Goal: Task Accomplishment & Management: Complete application form

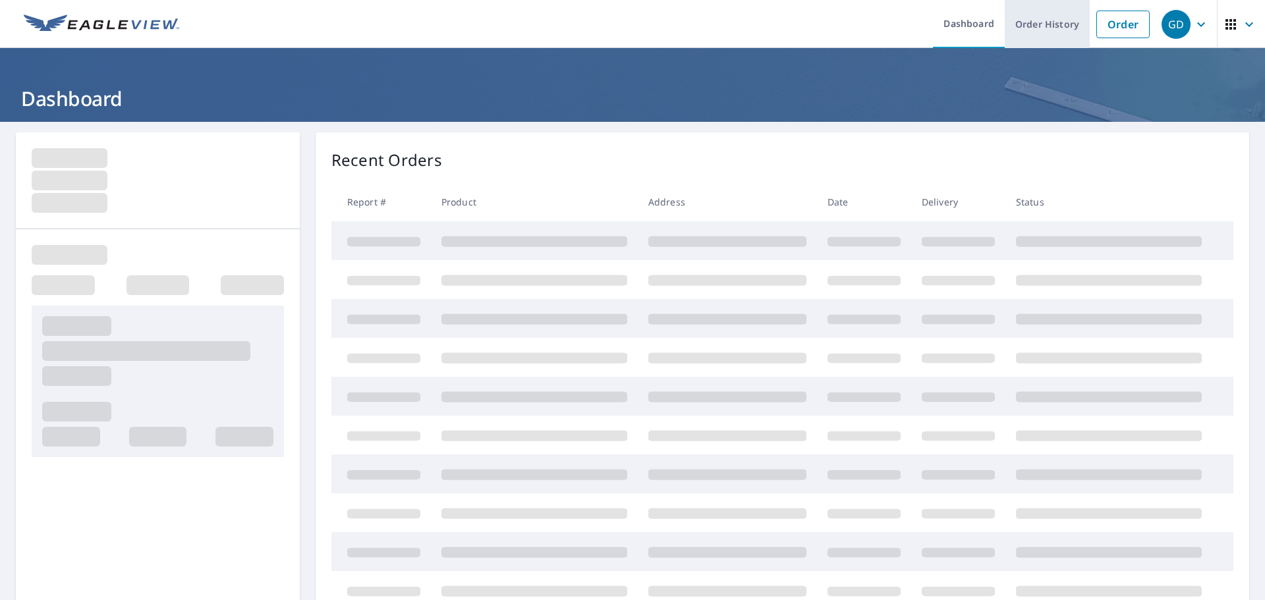
drag, startPoint x: 1041, startPoint y: 20, endPoint x: 1035, endPoint y: 40, distance: 20.6
click at [1041, 20] on link "Order History" at bounding box center [1047, 24] width 85 height 48
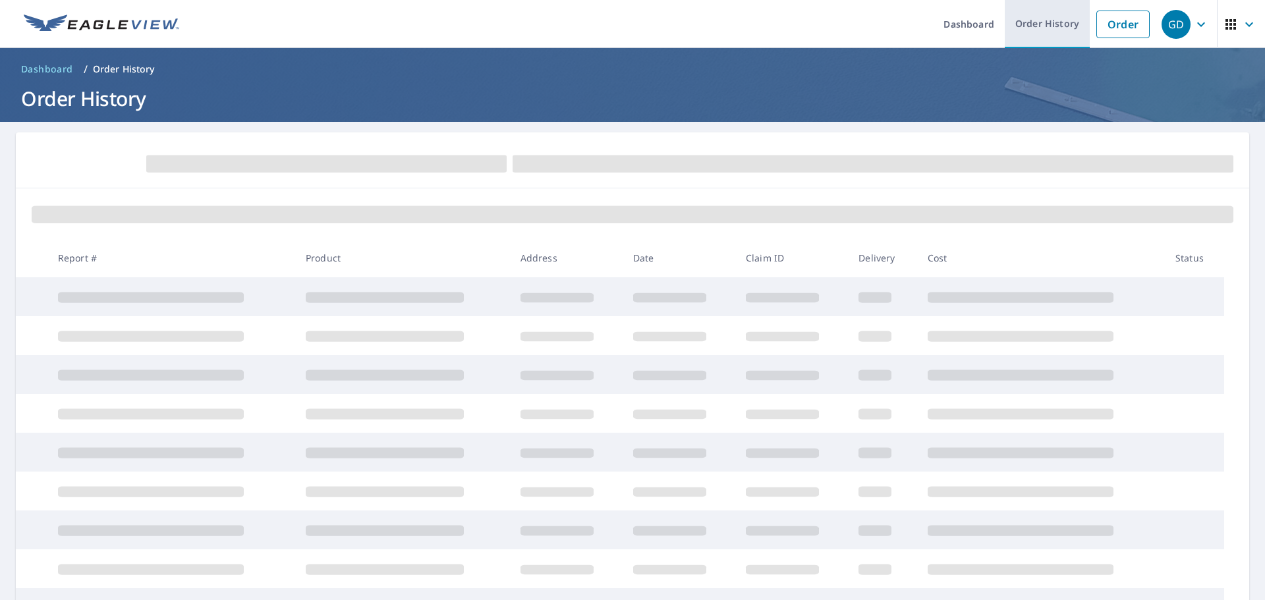
click at [1045, 20] on link "Order History" at bounding box center [1047, 24] width 85 height 48
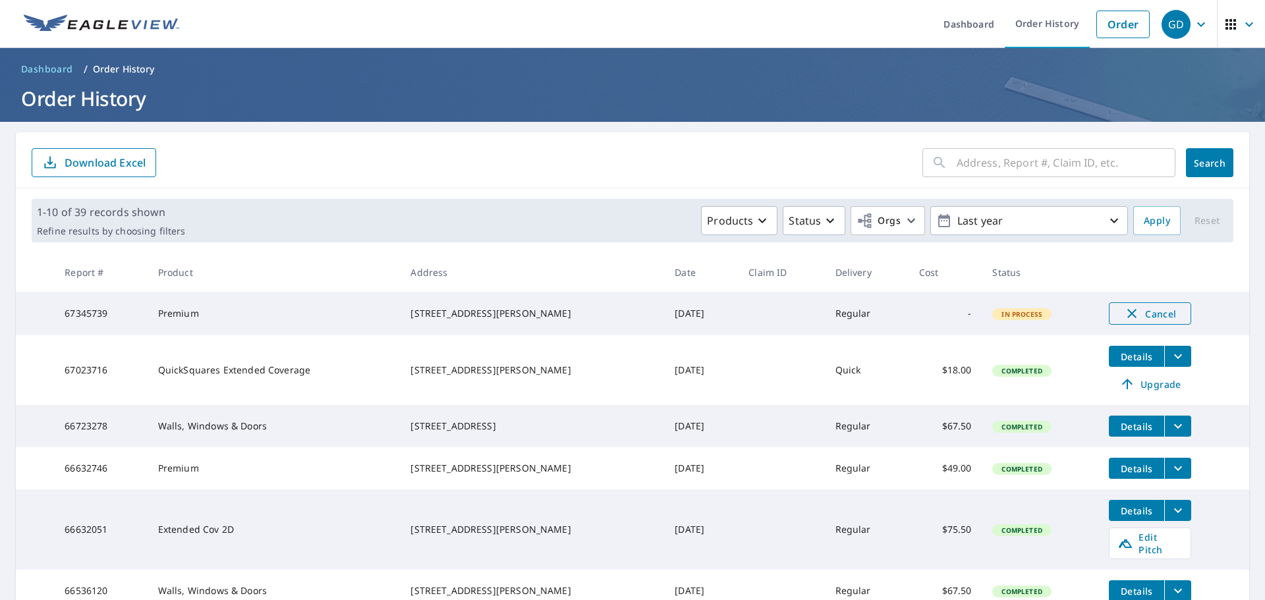
click at [1127, 315] on icon "button" at bounding box center [1131, 313] width 9 height 9
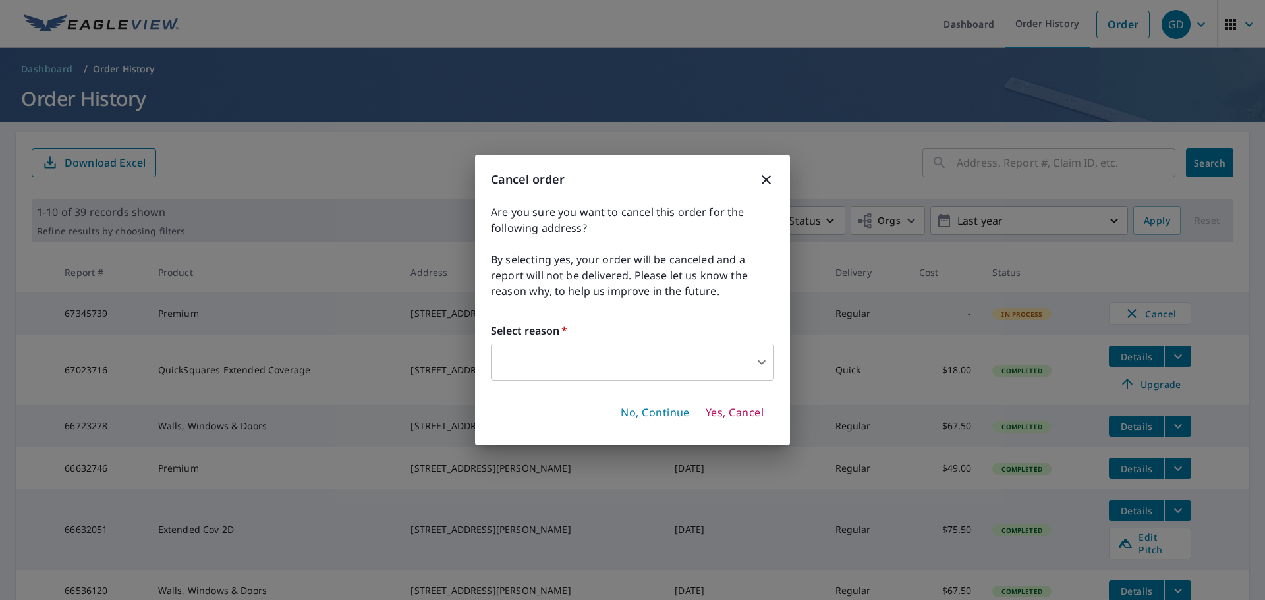
click at [643, 362] on body "GD GD Dashboard Order History Order GD Dashboard / Order History Order History …" at bounding box center [632, 300] width 1265 height 600
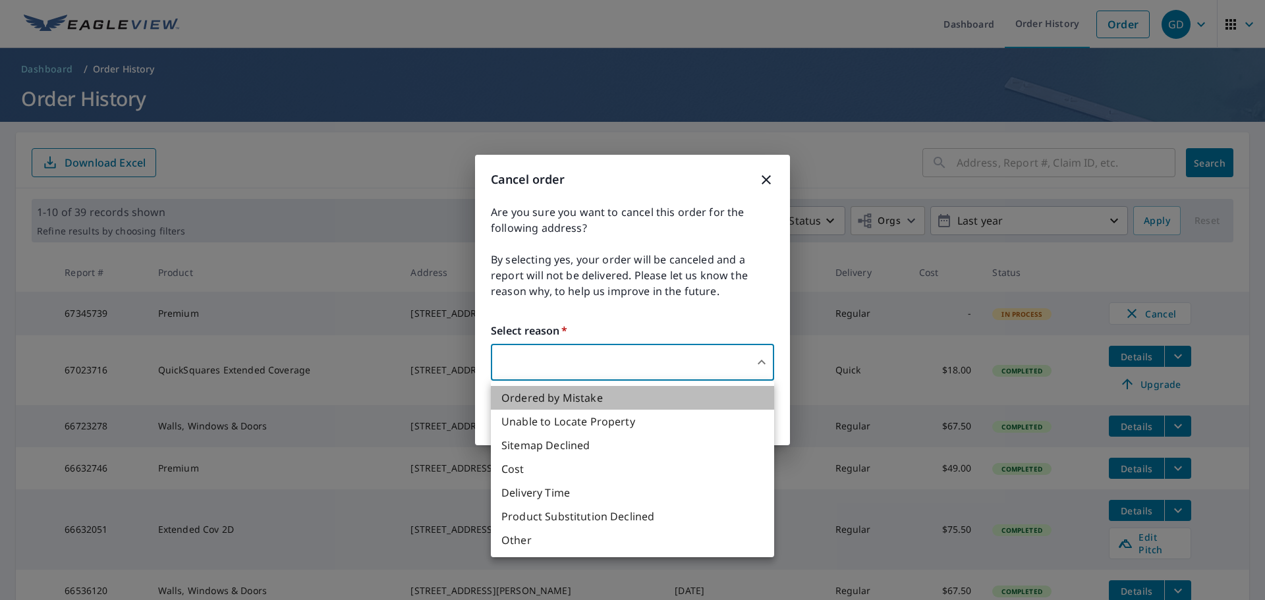
click at [557, 401] on li "Ordered by Mistake" at bounding box center [632, 398] width 283 height 24
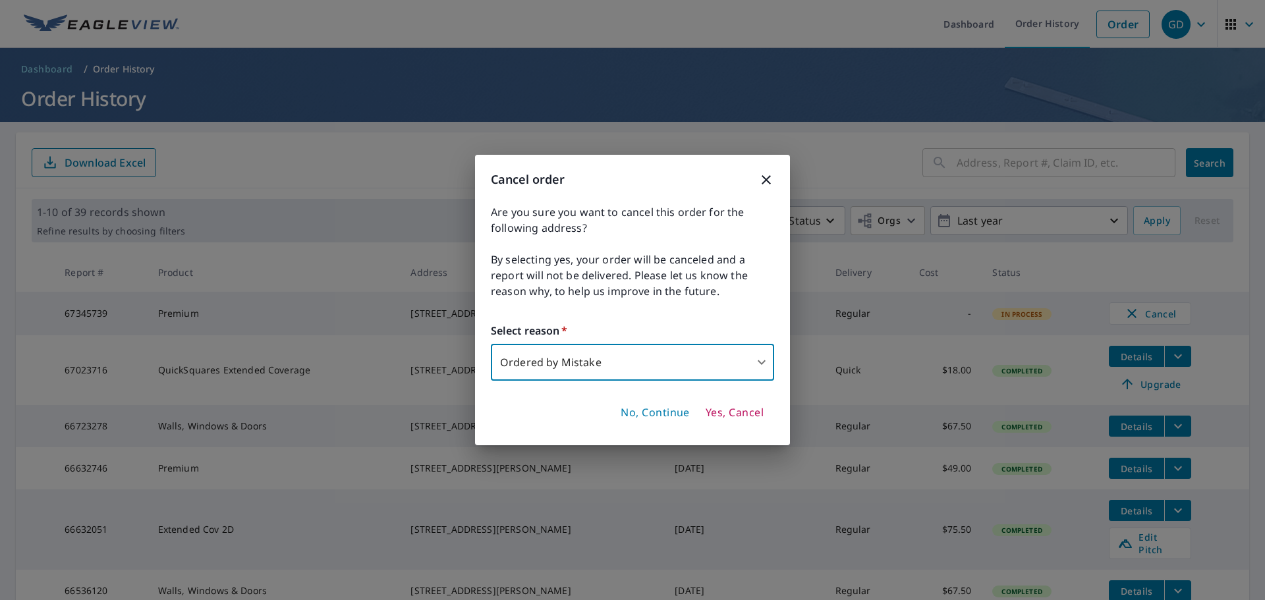
click at [762, 364] on body "GD GD Dashboard Order History Order GD Dashboard / Order History Order History …" at bounding box center [632, 300] width 1265 height 600
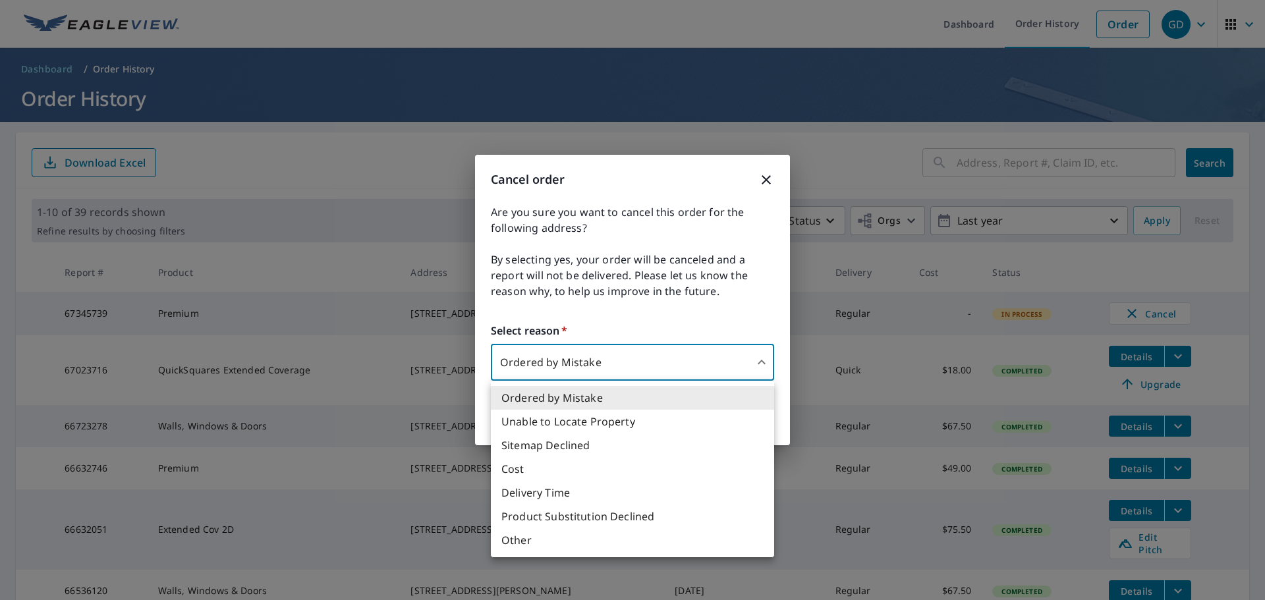
click at [588, 421] on li "Unable to Locate Property" at bounding box center [632, 422] width 283 height 24
type input "31"
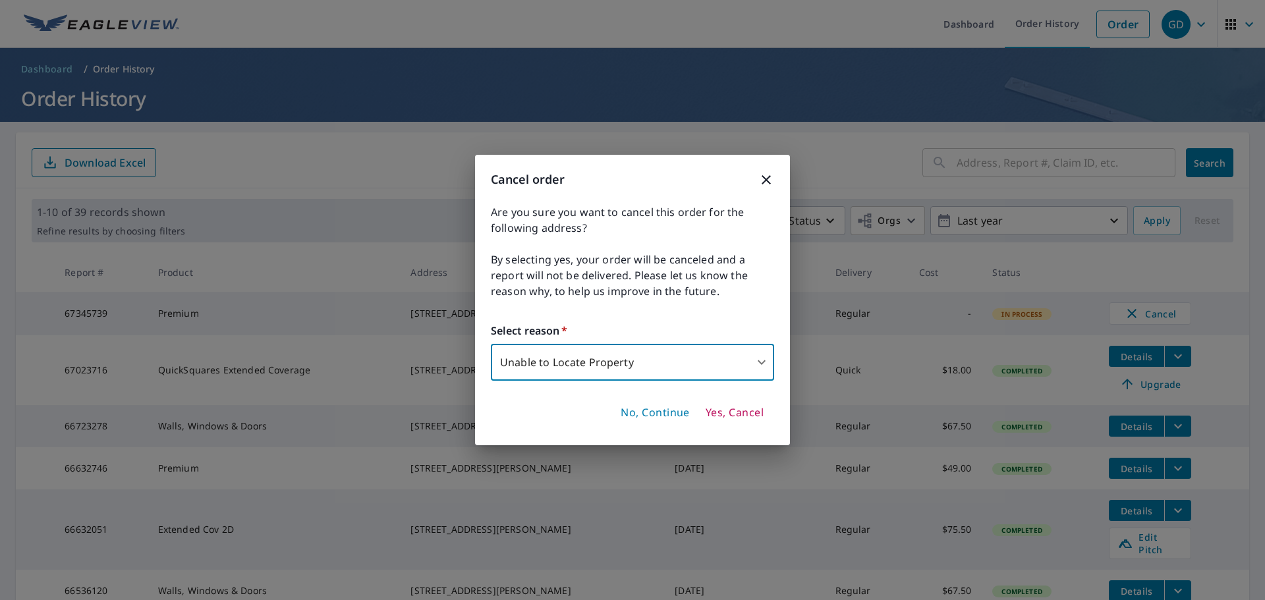
click at [733, 409] on span "Yes, Cancel" at bounding box center [735, 413] width 58 height 14
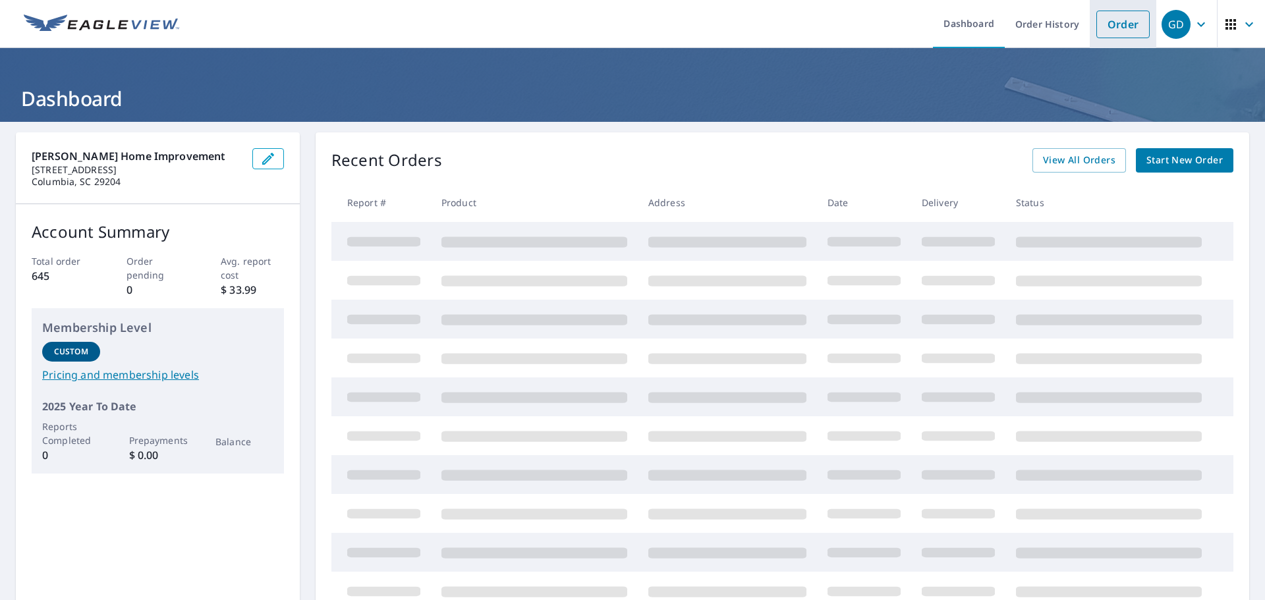
click at [1131, 32] on link "Order" at bounding box center [1122, 25] width 53 height 28
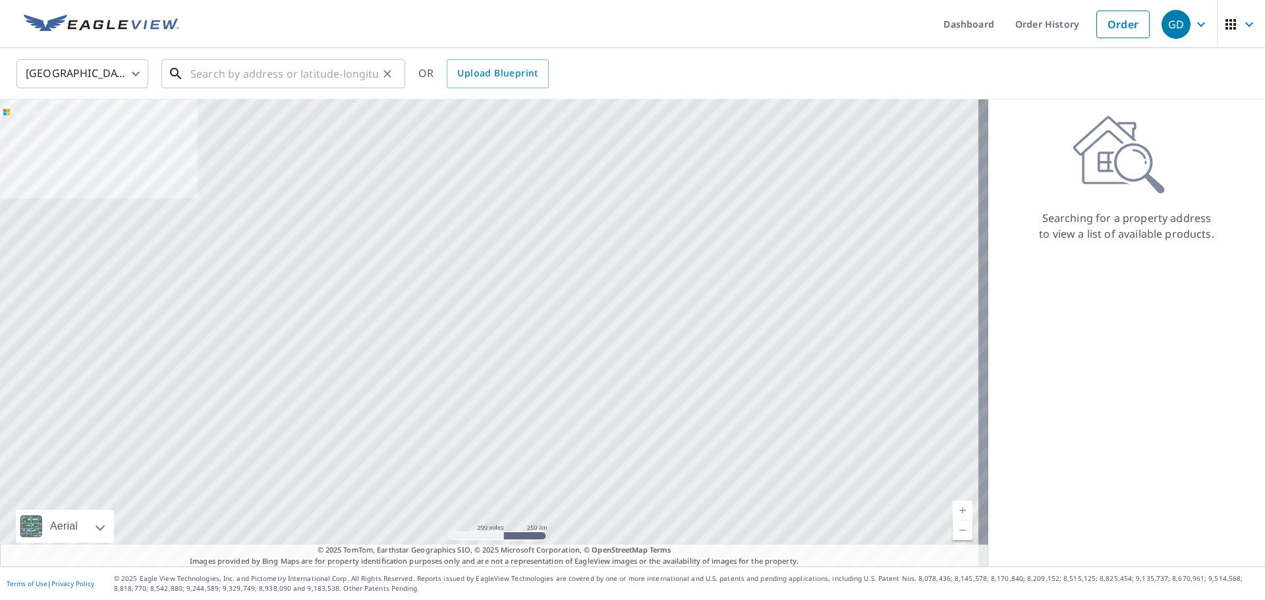
click at [202, 83] on input "text" at bounding box center [284, 73] width 188 height 37
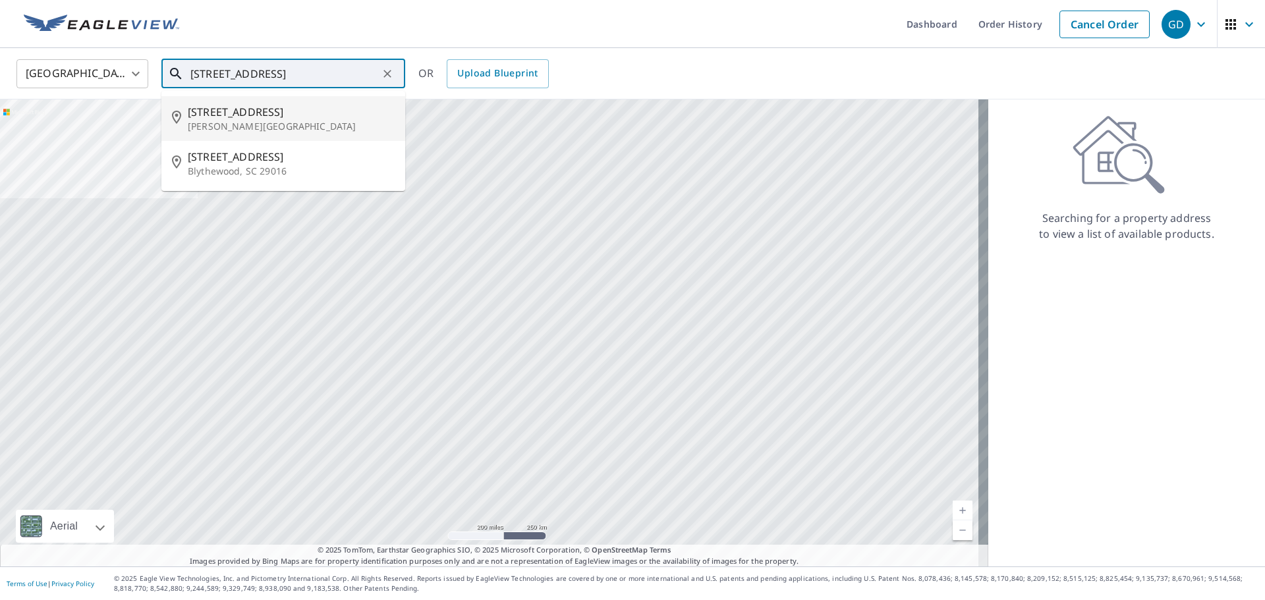
click at [210, 125] on p "[PERSON_NAME][GEOGRAPHIC_DATA]" at bounding box center [291, 126] width 207 height 13
type input "[STREET_ADDRESS][PERSON_NAME]"
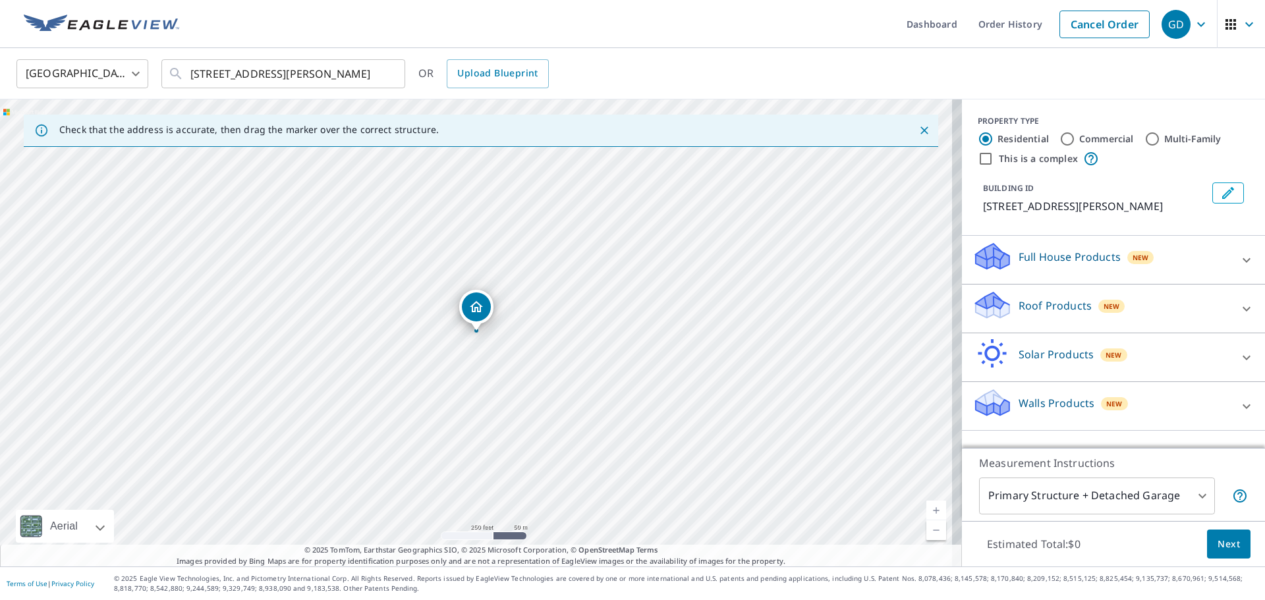
click at [918, 126] on icon "Close" at bounding box center [924, 130] width 13 height 13
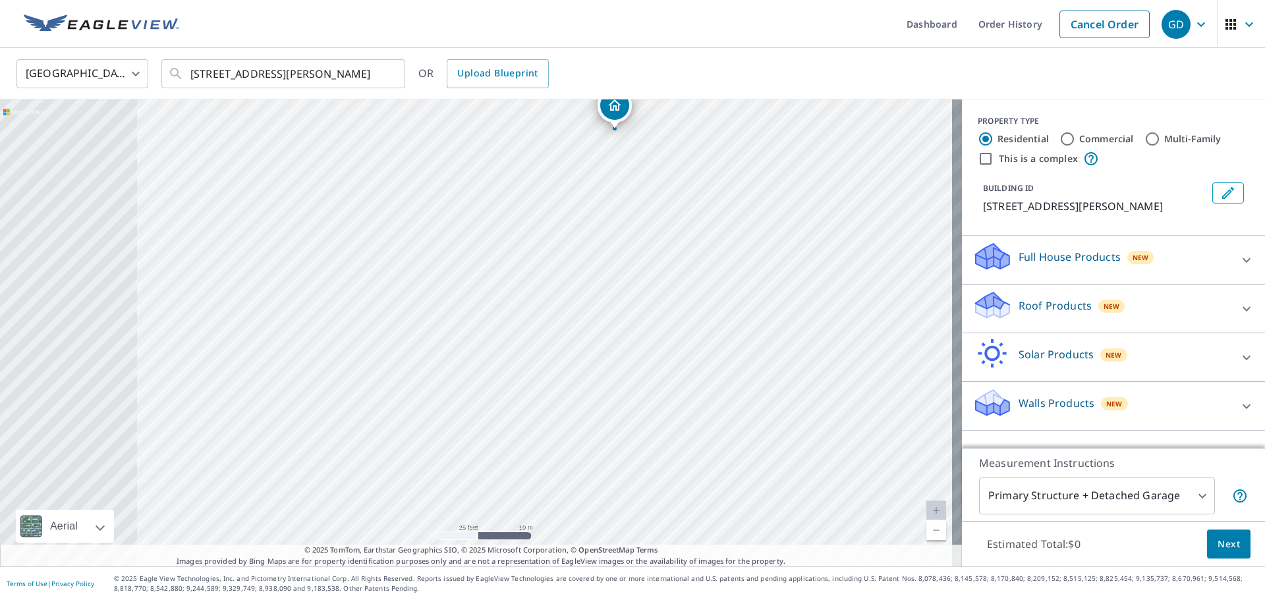
drag, startPoint x: 335, startPoint y: 373, endPoint x: 669, endPoint y: 266, distance: 351.6
click at [669, 266] on div "[STREET_ADDRESS][PERSON_NAME]" at bounding box center [481, 333] width 962 height 467
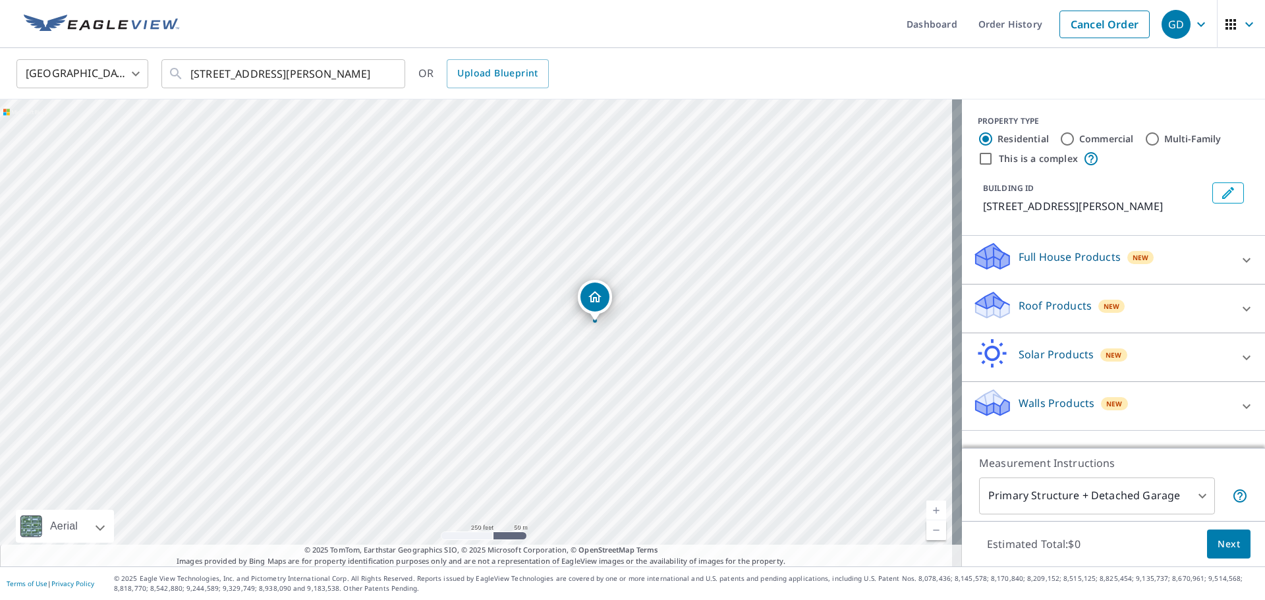
drag, startPoint x: 754, startPoint y: 289, endPoint x: 687, endPoint y: 364, distance: 100.8
click at [687, 364] on div "[STREET_ADDRESS][PERSON_NAME]" at bounding box center [481, 333] width 962 height 467
drag, startPoint x: 647, startPoint y: 204, endPoint x: 544, endPoint y: 353, distance: 181.3
click at [544, 353] on div "[STREET_ADDRESS][PERSON_NAME]" at bounding box center [481, 333] width 962 height 467
drag, startPoint x: 445, startPoint y: 391, endPoint x: 438, endPoint y: 248, distance: 143.2
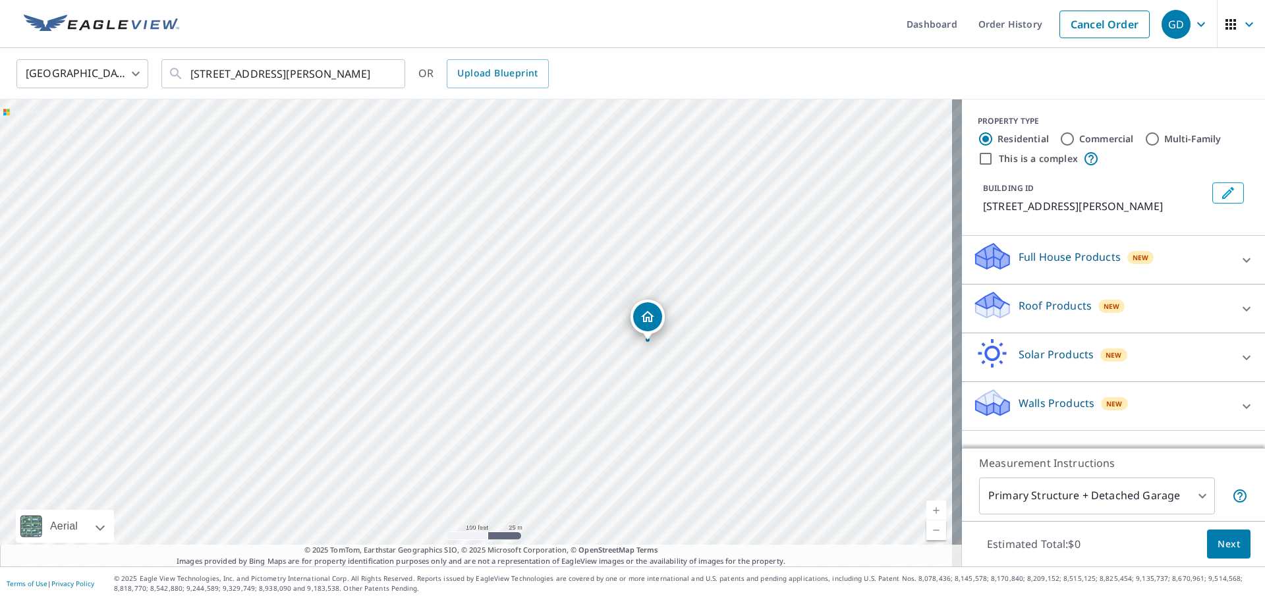
click at [438, 248] on div "[STREET_ADDRESS][PERSON_NAME]" at bounding box center [481, 333] width 962 height 467
drag, startPoint x: 835, startPoint y: 284, endPoint x: 413, endPoint y: 313, distance: 423.4
click at [413, 313] on div "[STREET_ADDRESS][PERSON_NAME]" at bounding box center [481, 333] width 962 height 467
drag, startPoint x: 551, startPoint y: 295, endPoint x: 668, endPoint y: 305, distance: 117.1
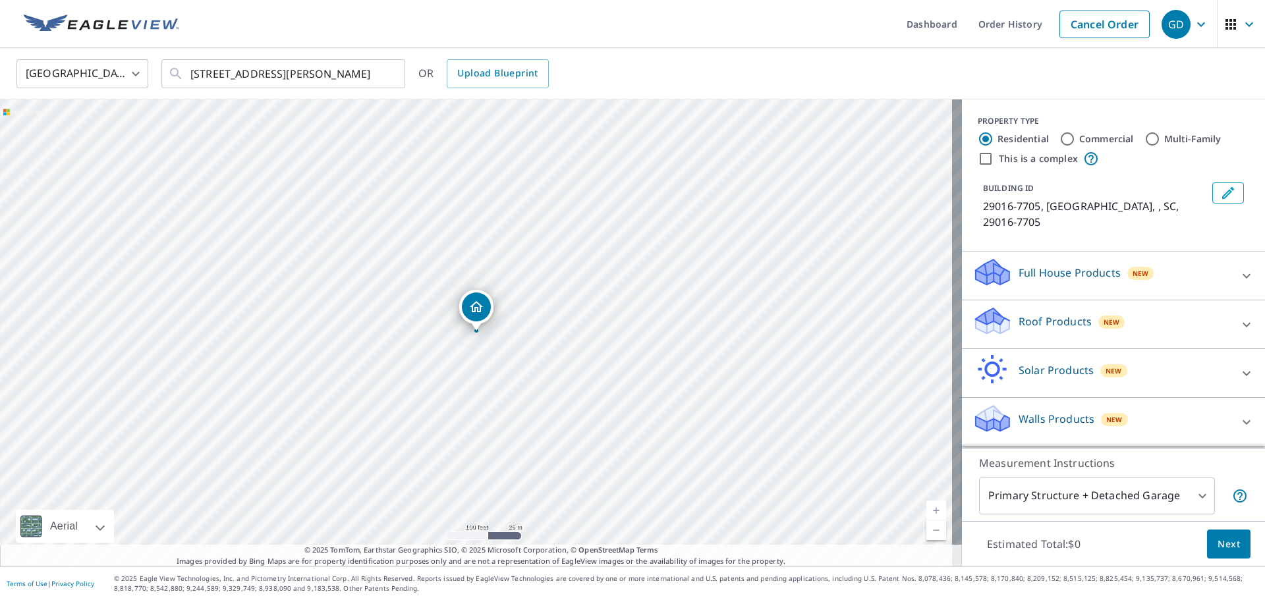
click at [570, 233] on div "29016-7705, US , SC 29016-7705" at bounding box center [481, 333] width 962 height 467
drag, startPoint x: 570, startPoint y: 233, endPoint x: 671, endPoint y: 461, distance: 249.9
click at [671, 461] on div "29016-7705, US , SC 29016-7705" at bounding box center [481, 333] width 962 height 467
drag, startPoint x: 631, startPoint y: 240, endPoint x: 569, endPoint y: 433, distance: 202.8
click at [569, 433] on div "29016-7705, US , SC 29016-7705" at bounding box center [481, 333] width 962 height 467
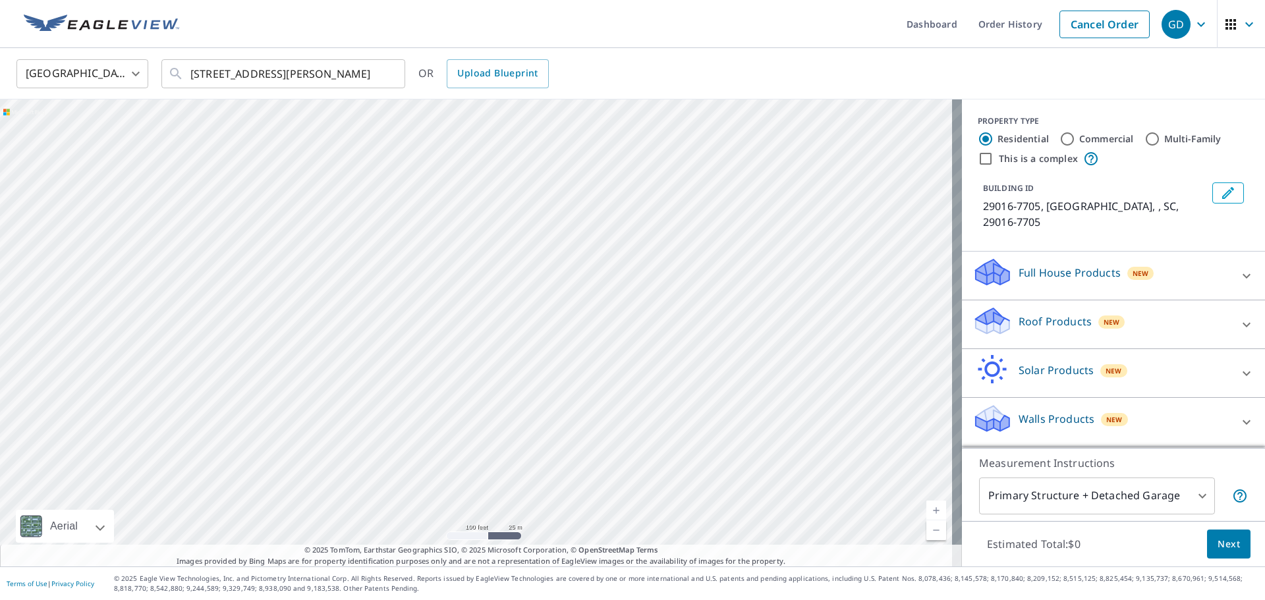
drag, startPoint x: 649, startPoint y: 225, endPoint x: 523, endPoint y: 335, distance: 167.2
click at [523, 335] on div "29016-7705, US , SC 29016-7705" at bounding box center [481, 333] width 962 height 467
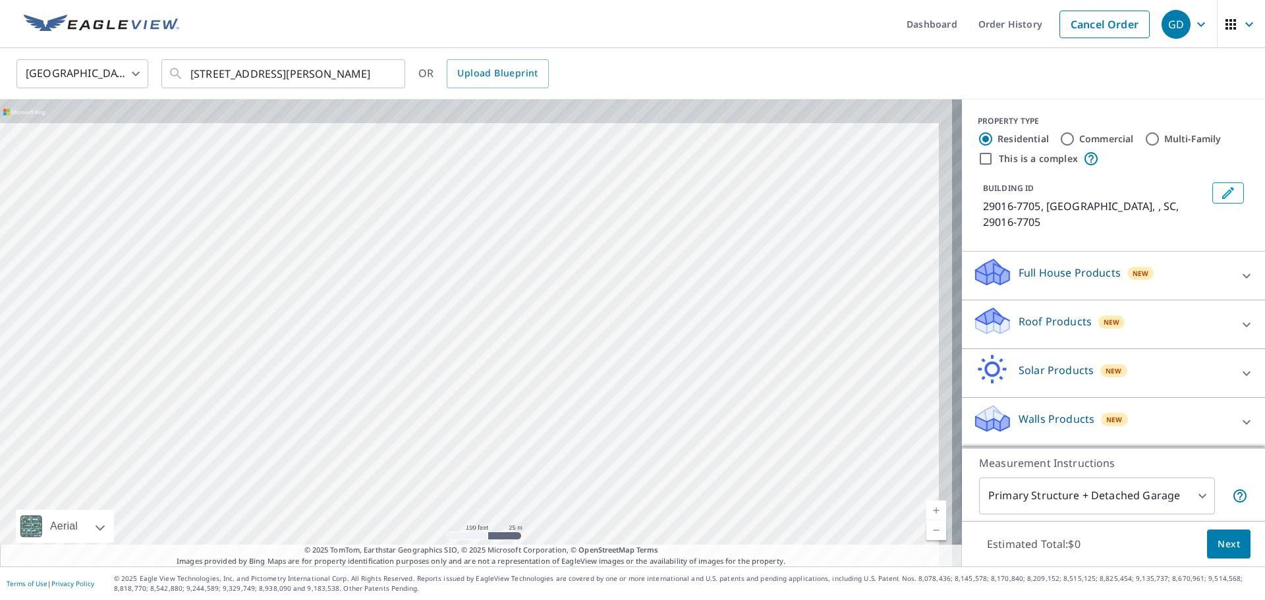
drag, startPoint x: 634, startPoint y: 281, endPoint x: 558, endPoint y: 417, distance: 156.0
click at [558, 417] on div "29016-7705, US , SC 29016-7705" at bounding box center [481, 333] width 962 height 467
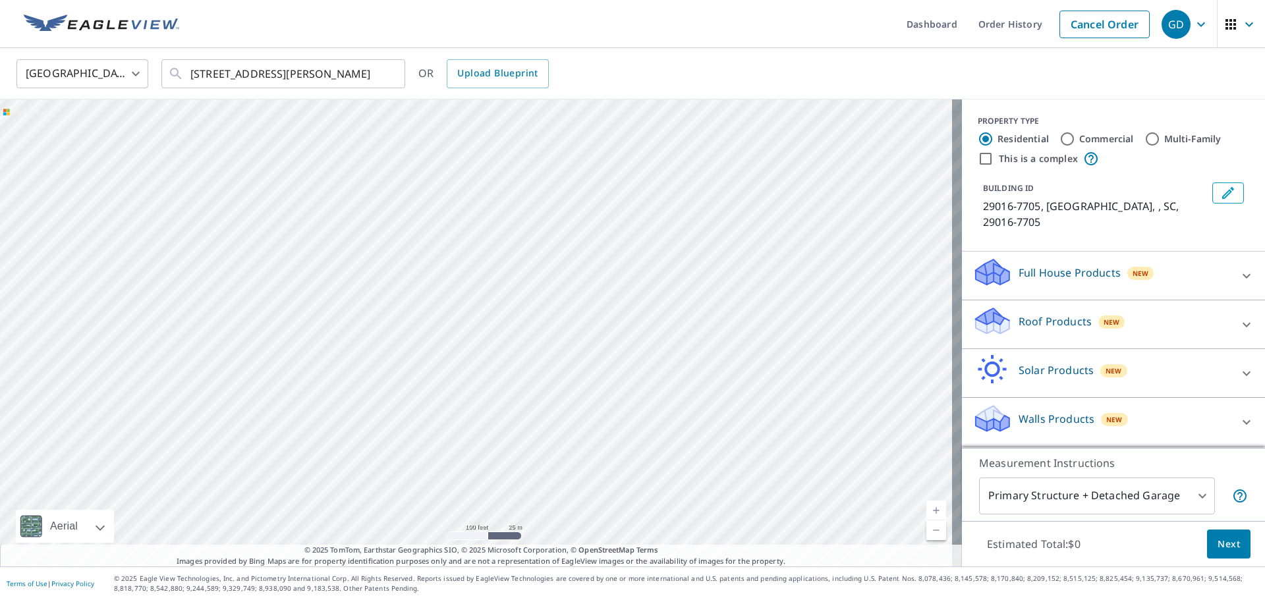
drag, startPoint x: 771, startPoint y: 229, endPoint x: 517, endPoint y: 367, distance: 288.7
click at [517, 367] on div "29016-7705, US , SC 29016-7705" at bounding box center [481, 333] width 962 height 467
drag, startPoint x: 619, startPoint y: 323, endPoint x: 876, endPoint y: 372, distance: 261.6
click at [876, 372] on div "29016-7705, US , SC 29016-7705" at bounding box center [481, 333] width 962 height 467
drag, startPoint x: 497, startPoint y: 245, endPoint x: 425, endPoint y: 178, distance: 98.4
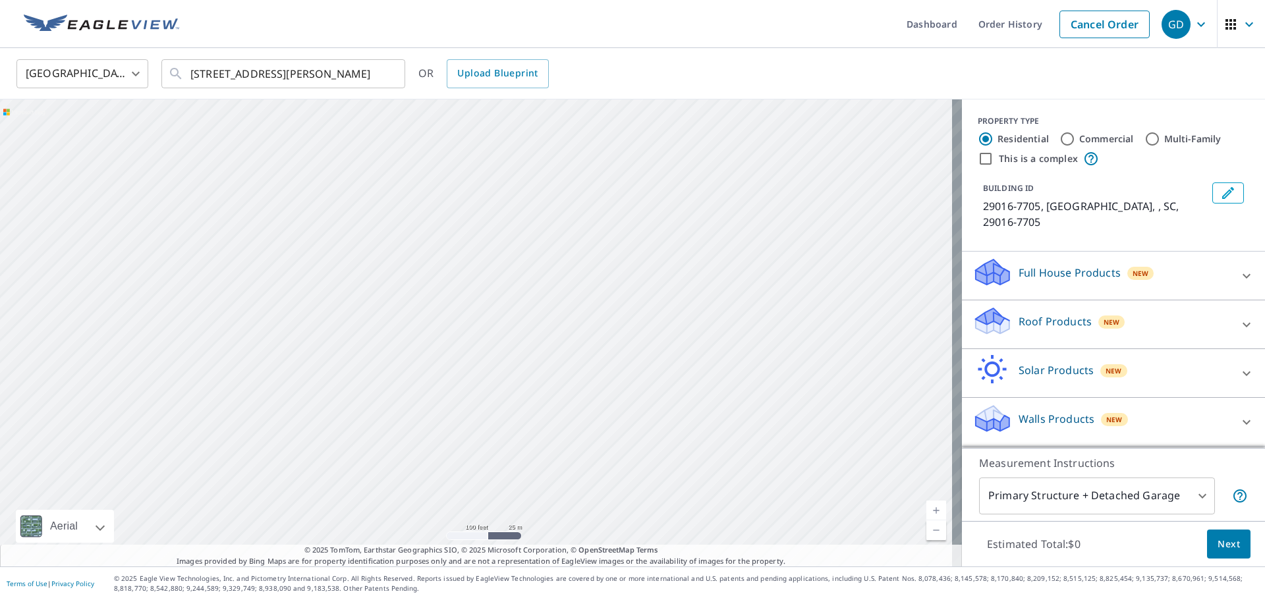
click at [425, 178] on div "29016-7705, US , SC 29016-7705" at bounding box center [481, 333] width 962 height 467
drag, startPoint x: 518, startPoint y: 332, endPoint x: 656, endPoint y: 165, distance: 217.2
click at [656, 165] on div "29016-7705, US , SC 29016-7705" at bounding box center [481, 333] width 962 height 467
drag, startPoint x: 523, startPoint y: 345, endPoint x: 745, endPoint y: 176, distance: 279.8
click at [745, 176] on div "29016-7705, US , SC 29016-7705" at bounding box center [481, 333] width 962 height 467
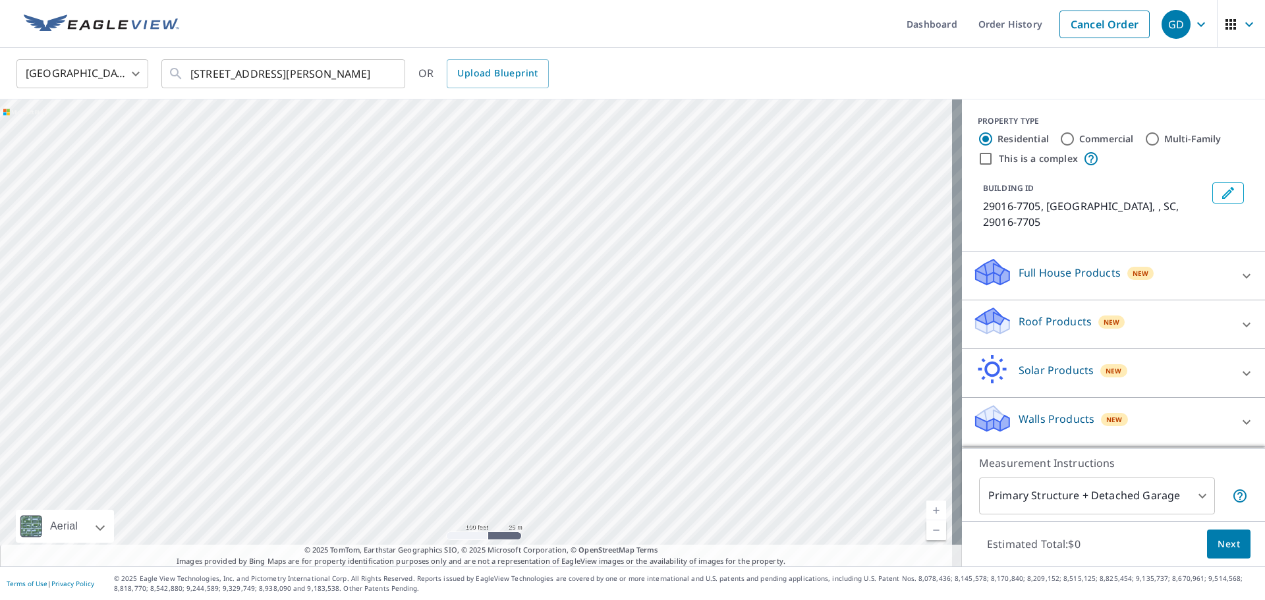
drag, startPoint x: 615, startPoint y: 350, endPoint x: 662, endPoint y: 193, distance: 163.7
click at [662, 193] on div "29016-7705, US , SC 29016-7705" at bounding box center [481, 333] width 962 height 467
drag, startPoint x: 583, startPoint y: 386, endPoint x: 627, endPoint y: 222, distance: 170.1
click at [627, 222] on div "29016-7705, US , SC 29016-7705" at bounding box center [481, 333] width 962 height 467
drag, startPoint x: 568, startPoint y: 382, endPoint x: 607, endPoint y: 254, distance: 133.6
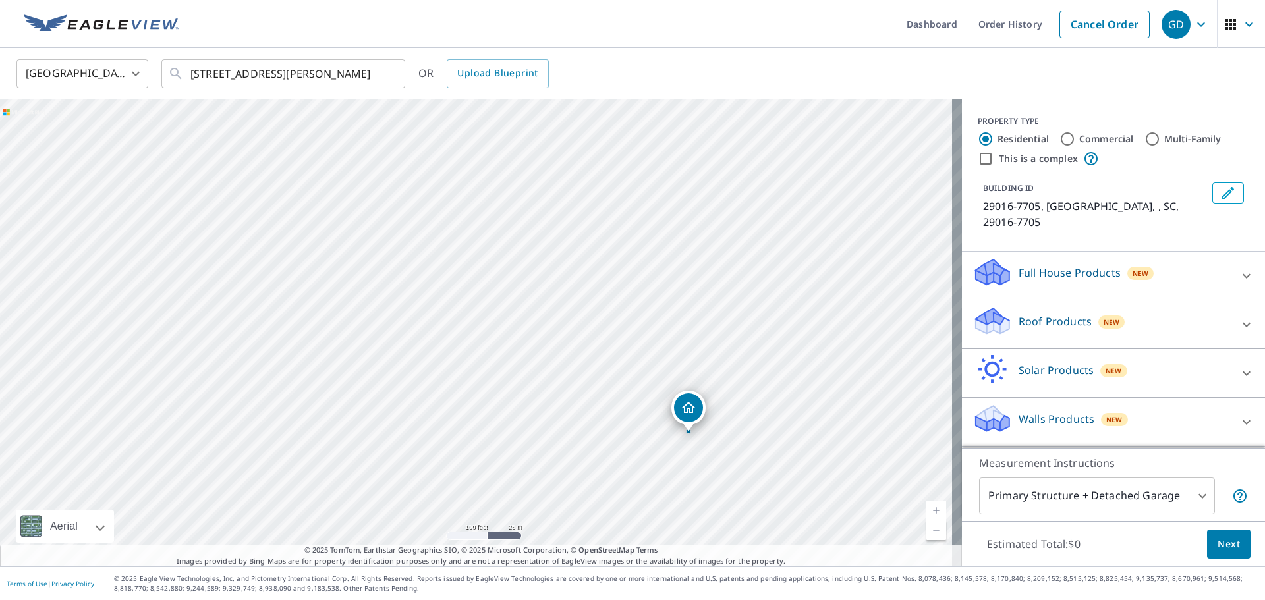
click at [607, 254] on div "29016-7705, US , SC 29016-7705" at bounding box center [481, 333] width 962 height 467
drag, startPoint x: 552, startPoint y: 415, endPoint x: 683, endPoint y: 428, distance: 131.1
click at [683, 428] on div "29016-7705, US , SC 29016-7705" at bounding box center [481, 333] width 962 height 467
click at [536, 374] on div "29016-7705, US , SC 29016-7705" at bounding box center [481, 333] width 962 height 467
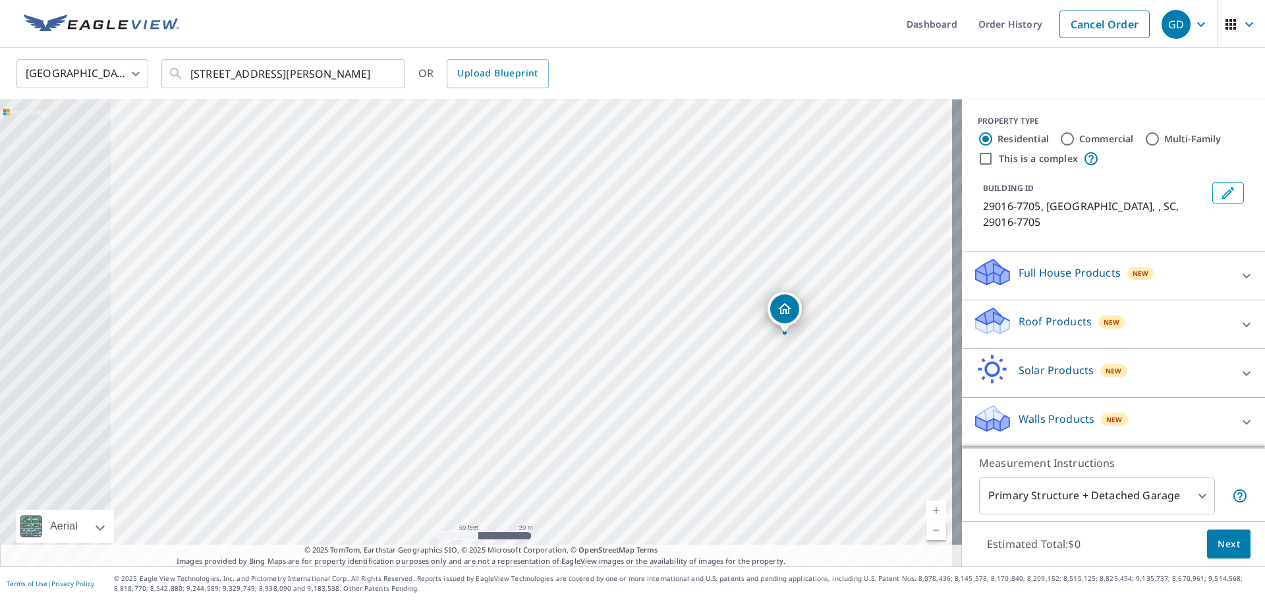
drag, startPoint x: 430, startPoint y: 339, endPoint x: 738, endPoint y: 341, distance: 308.4
click at [738, 341] on div "29016-7705, US , SC 29016-7705" at bounding box center [481, 333] width 962 height 467
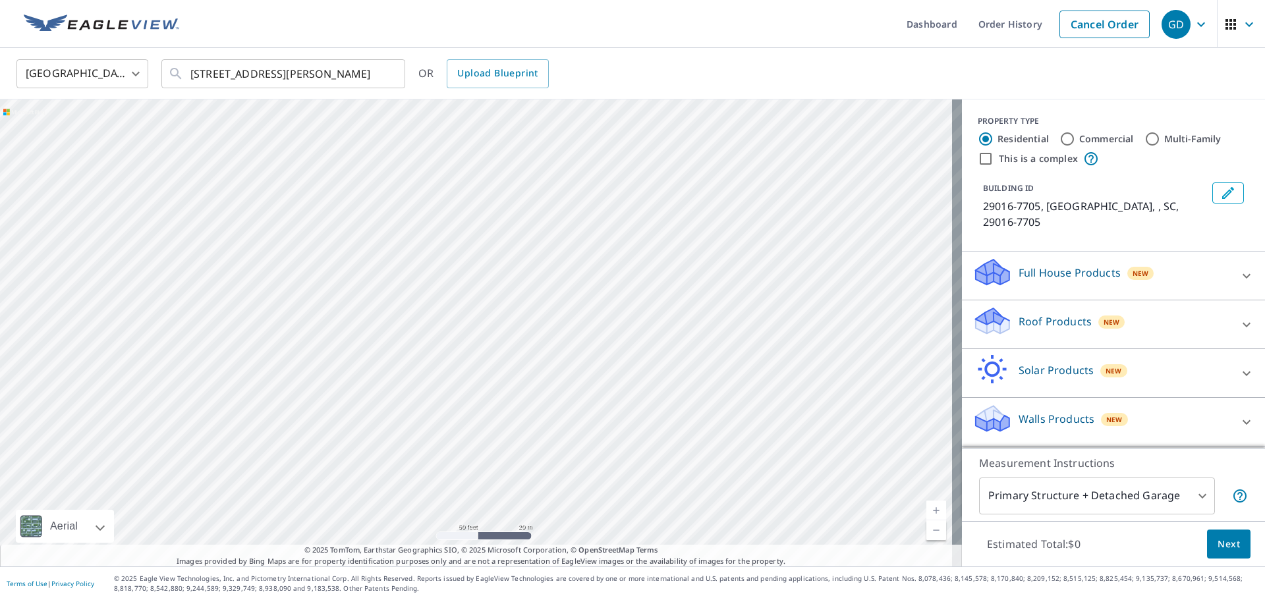
drag, startPoint x: 423, startPoint y: 360, endPoint x: 718, endPoint y: 407, distance: 298.2
click at [718, 407] on div "29016-7705, US , SC 29016-7705" at bounding box center [481, 333] width 962 height 467
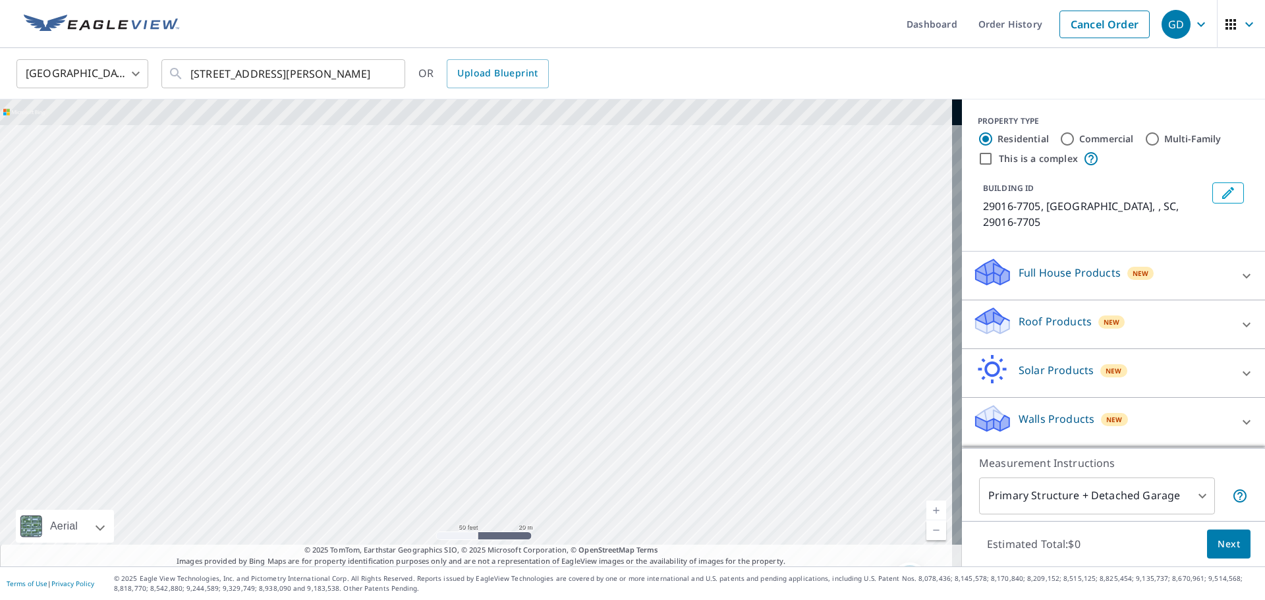
drag, startPoint x: 640, startPoint y: 224, endPoint x: 470, endPoint y: 448, distance: 280.8
click at [470, 448] on div "29016-7705, US , SC 29016-7705" at bounding box center [481, 333] width 962 height 467
